Goal: Find specific fact: Find specific fact

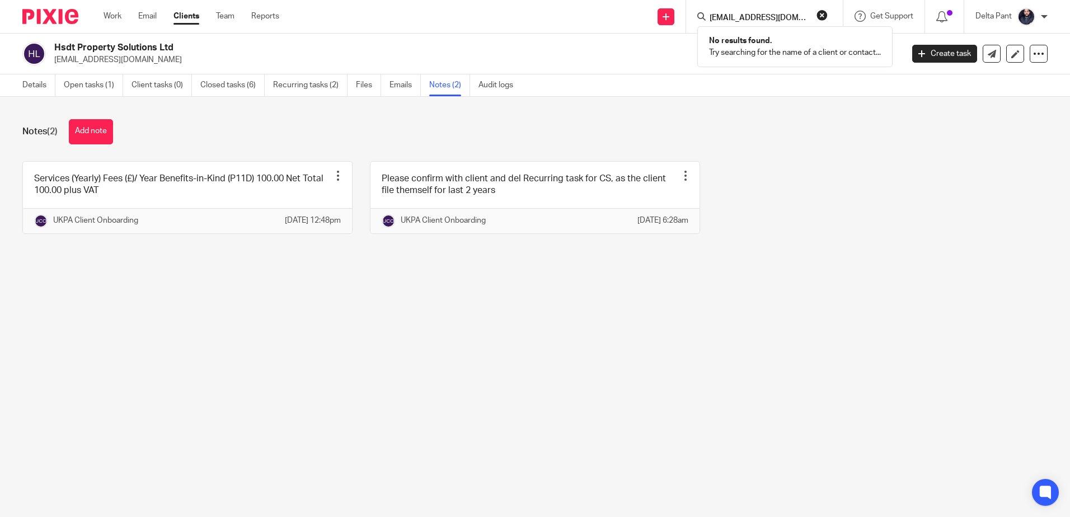
click at [817, 14] on button "reset" at bounding box center [821, 15] width 11 height 11
click at [783, 14] on input "Search" at bounding box center [758, 18] width 101 height 10
paste input "[EMAIL_ADDRESS][DOMAIN_NAME]"
type input "[EMAIL_ADDRESS][DOMAIN_NAME]"
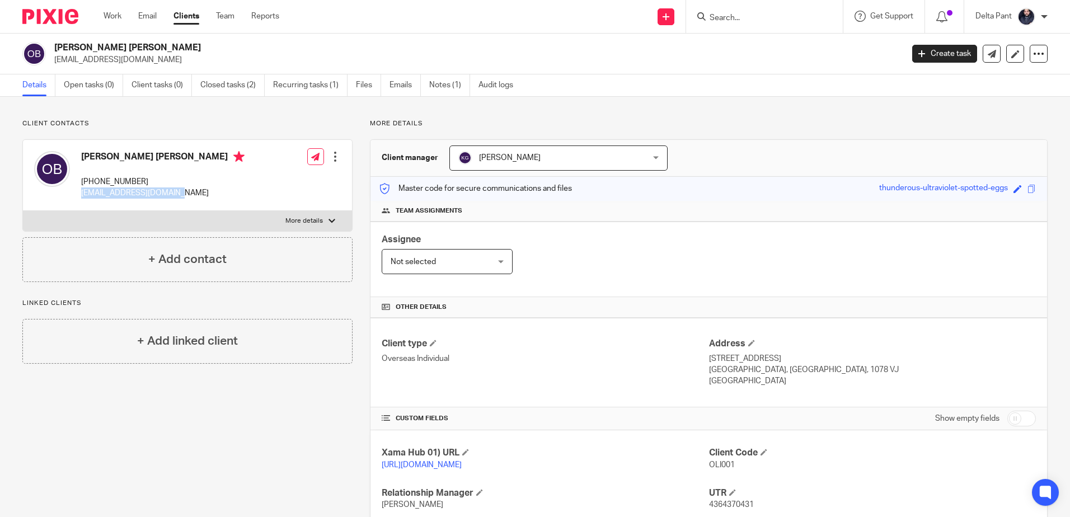
drag, startPoint x: 183, startPoint y: 194, endPoint x: 82, endPoint y: 201, distance: 101.5
click at [82, 201] on div "Oliver William Brennan +44 750 096 3348 owbrennan@hotmail.co.uk" at bounding box center [139, 174] width 210 height 59
copy p "owbrennan@hotmail.co.uk"
drag, startPoint x: 157, startPoint y: 47, endPoint x: 57, endPoint y: 42, distance: 99.7
click at [57, 42] on h2 "Oliver William Brennan" at bounding box center [390, 48] width 672 height 12
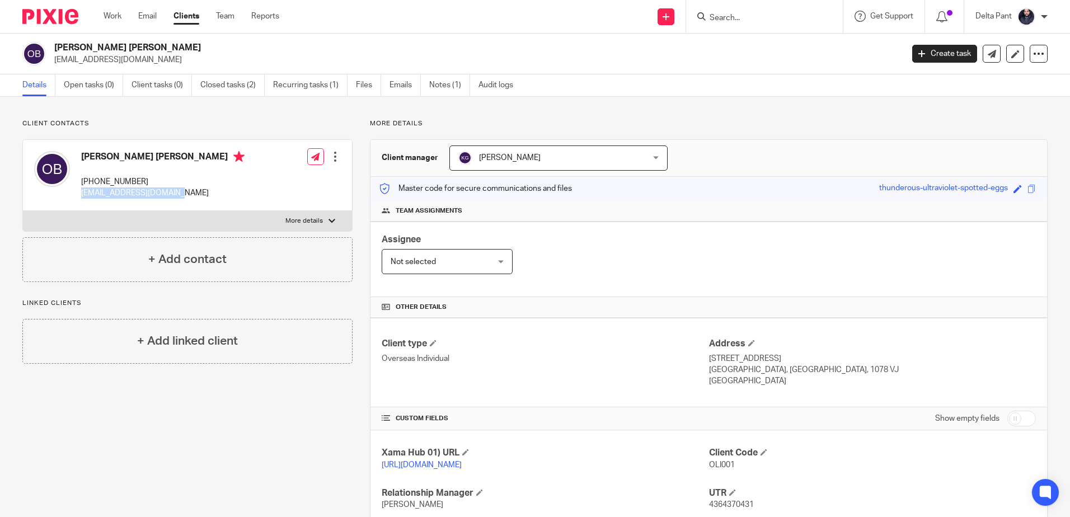
copy h2 "Oliver William Brennan"
